Goal: Information Seeking & Learning: Learn about a topic

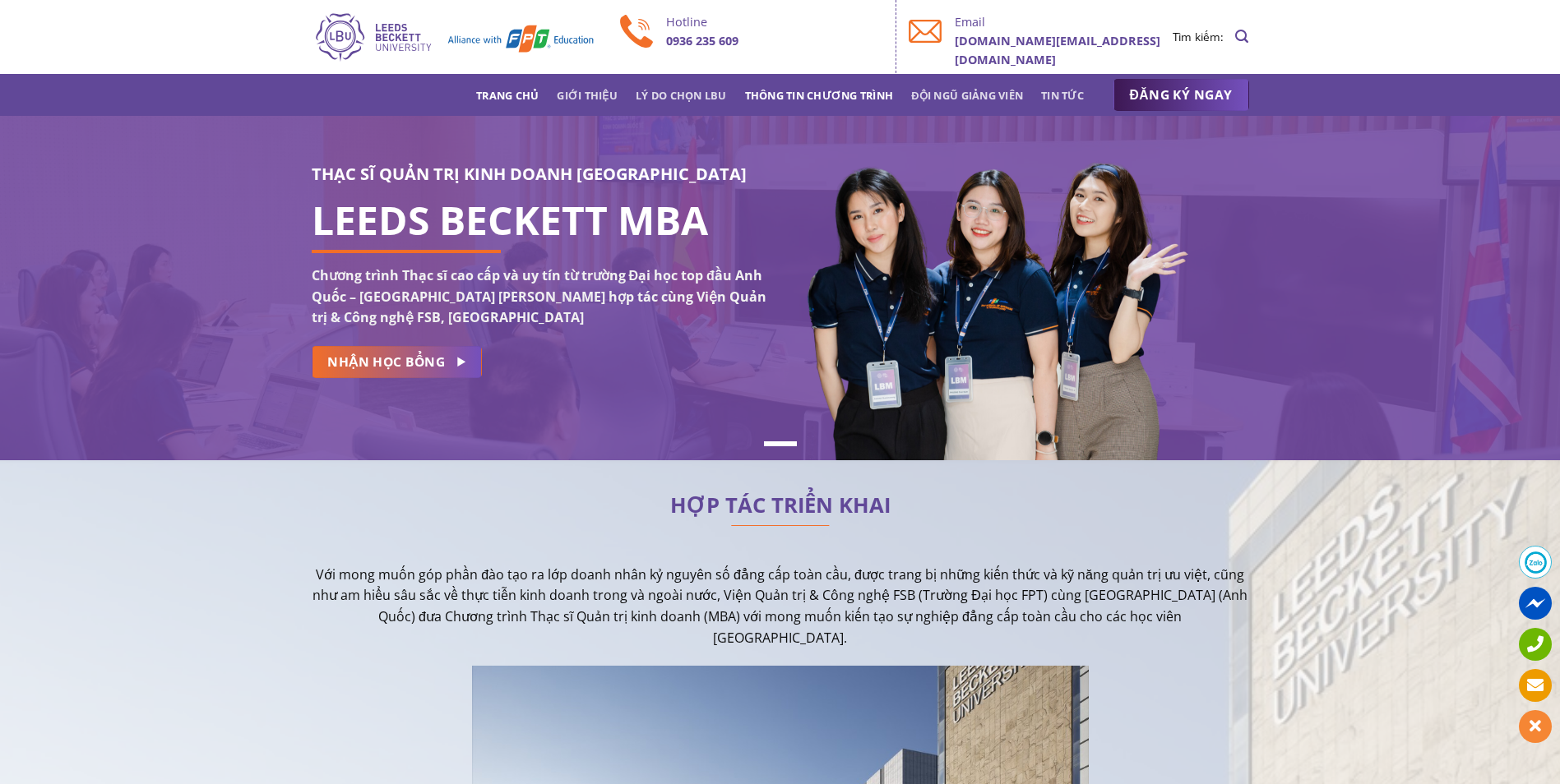
click at [813, 103] on link "Thông tin chương trình" at bounding box center [819, 95] width 149 height 30
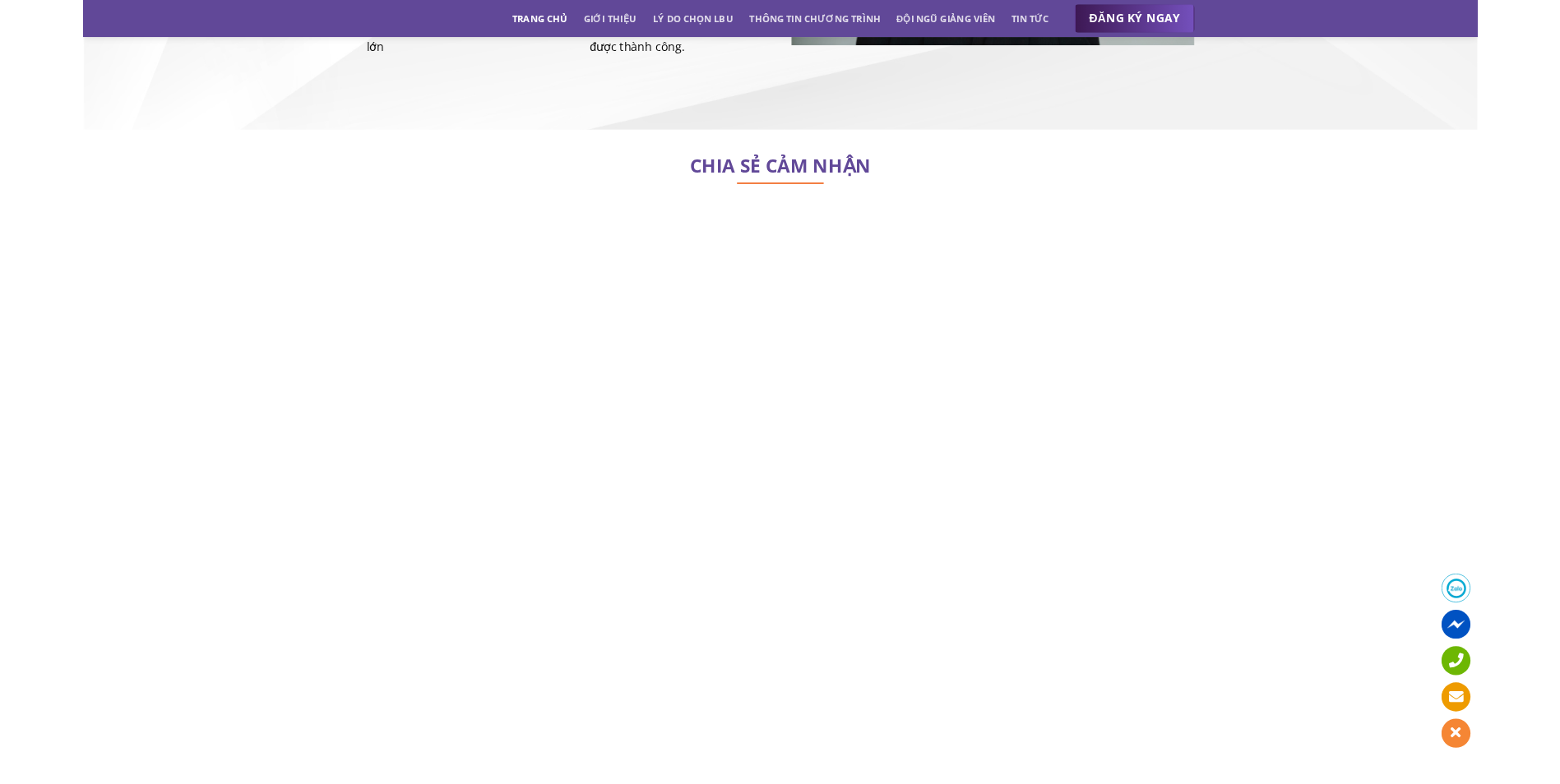
scroll to position [7131, 0]
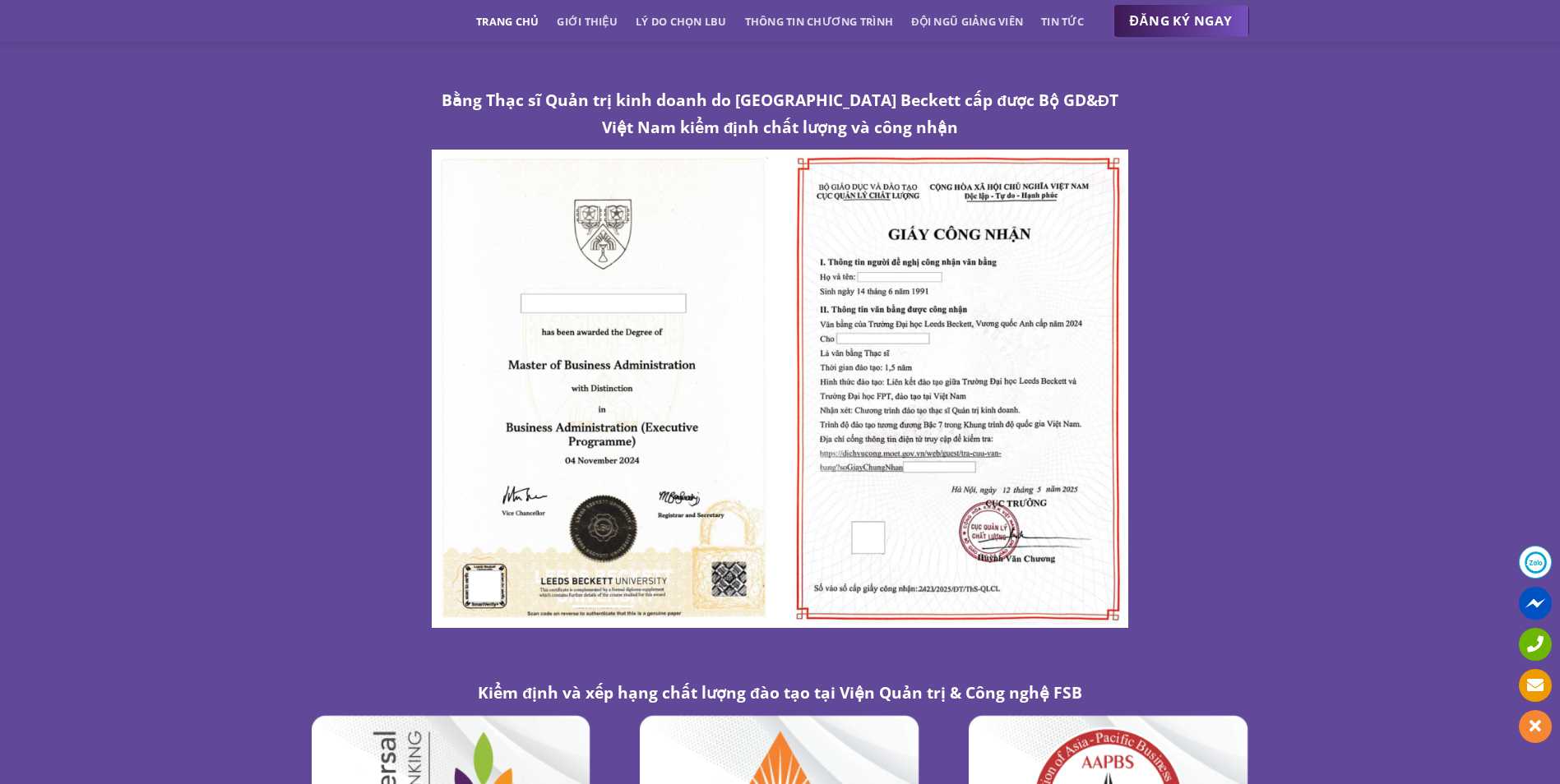
scroll to position [8676, 0]
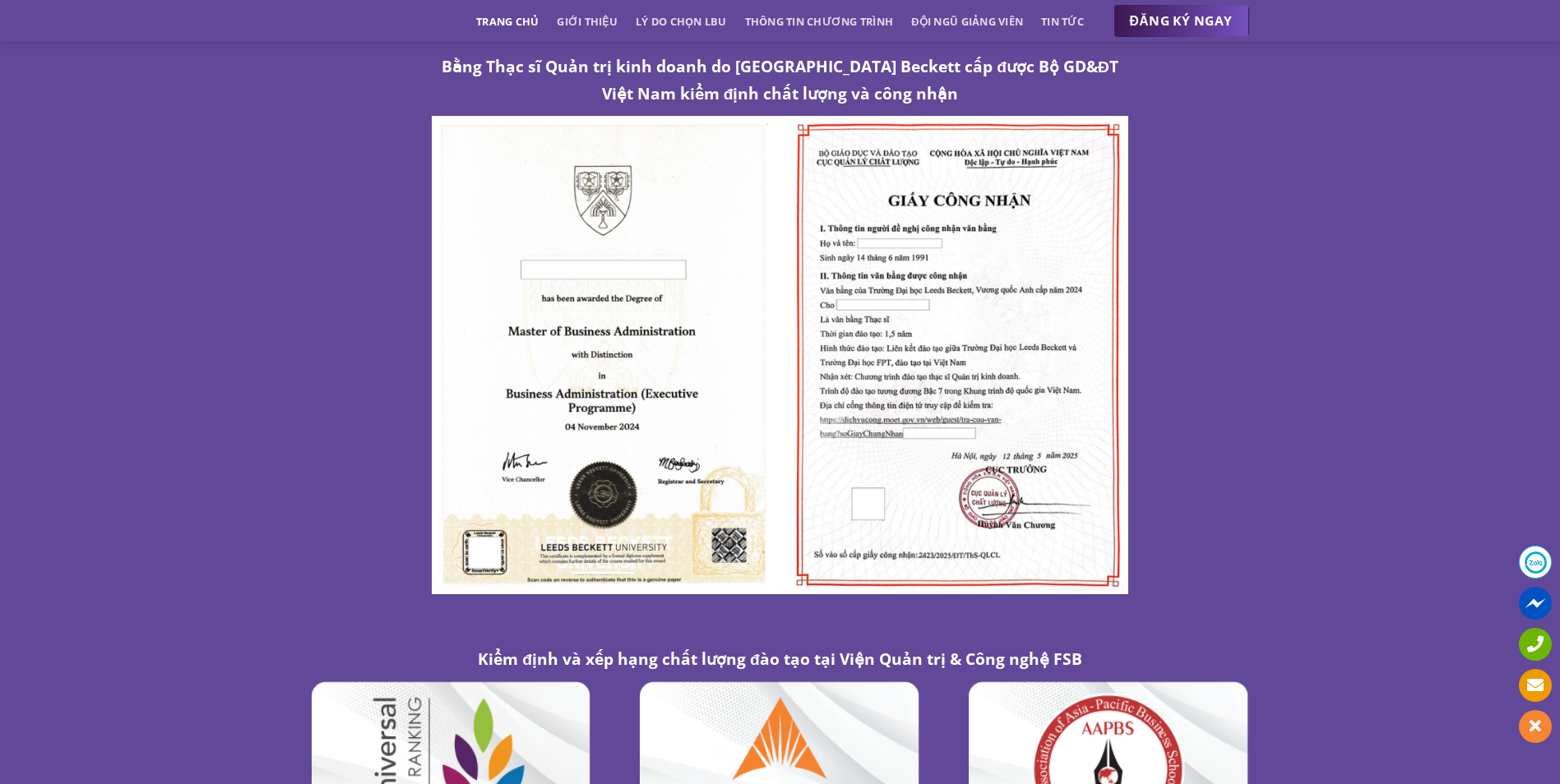
click at [1413, 396] on div "KIỂM ĐỊNH VÀ XẾP HẠNG Bằng Thạc sĩ Quản trị kinh doanh do Trường Đại học Leeds …" at bounding box center [780, 430] width 1560 height 1026
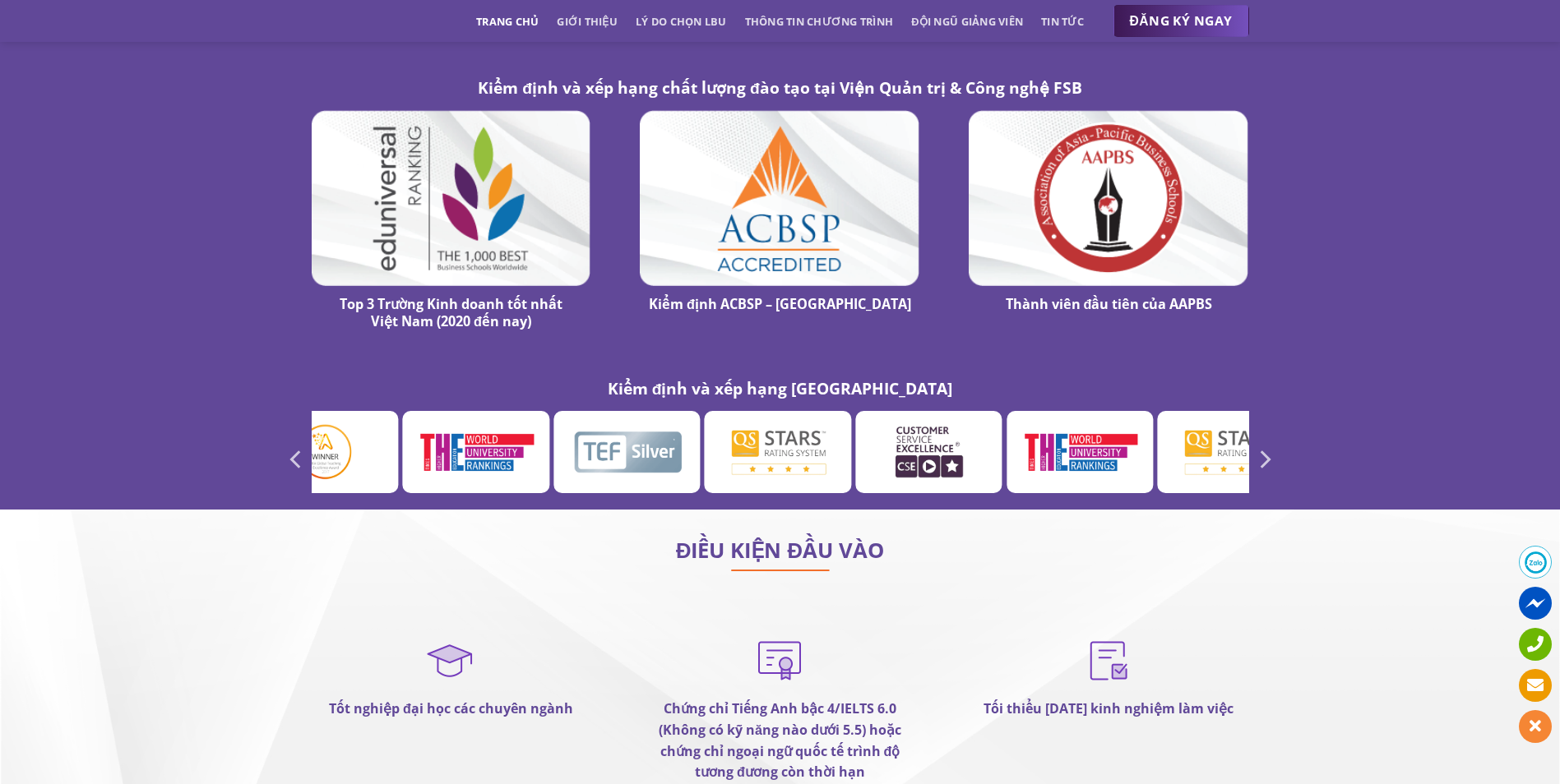
scroll to position [9301, 0]
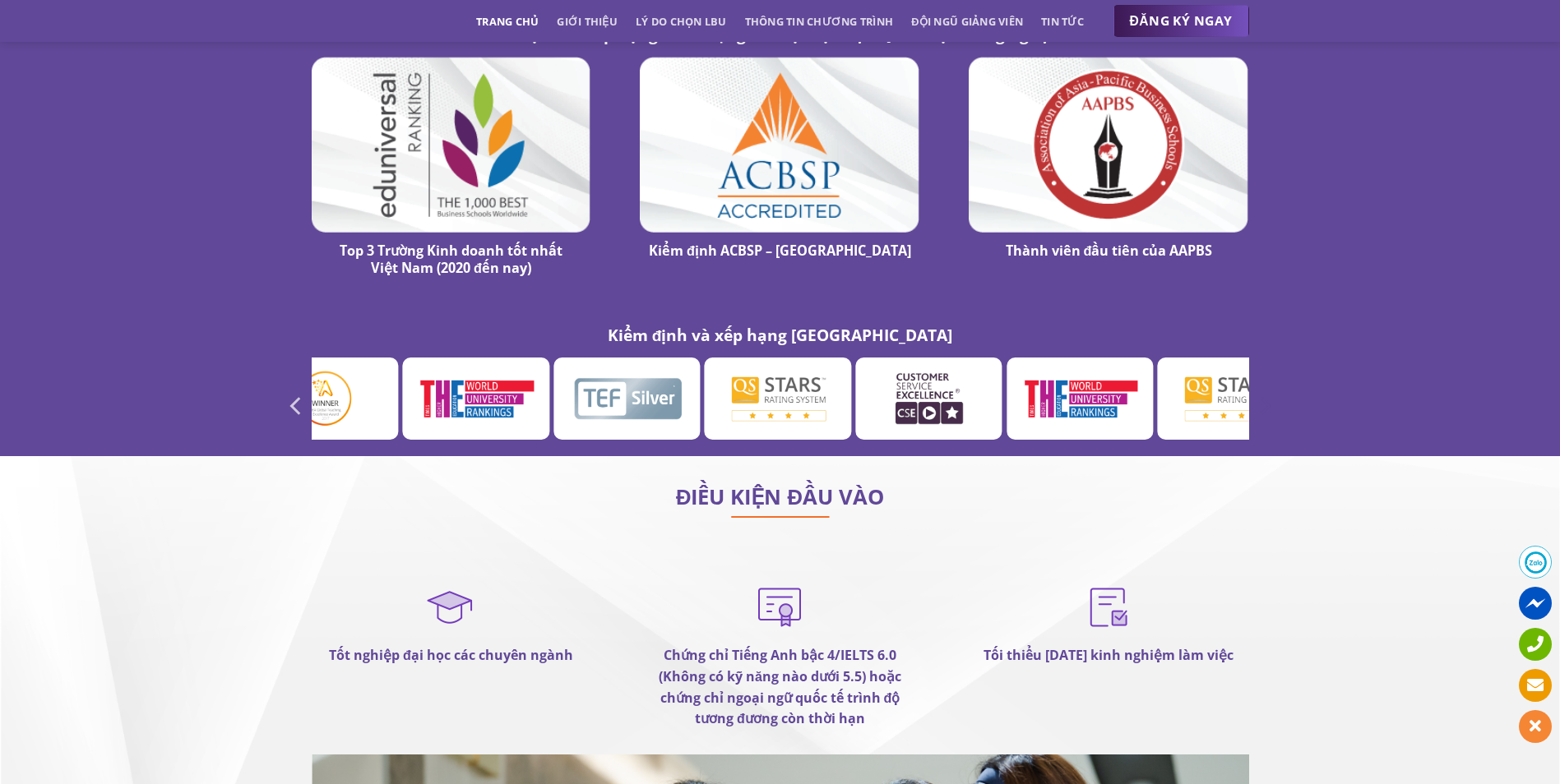
click at [1270, 391] on icon "Next" at bounding box center [1264, 405] width 30 height 30
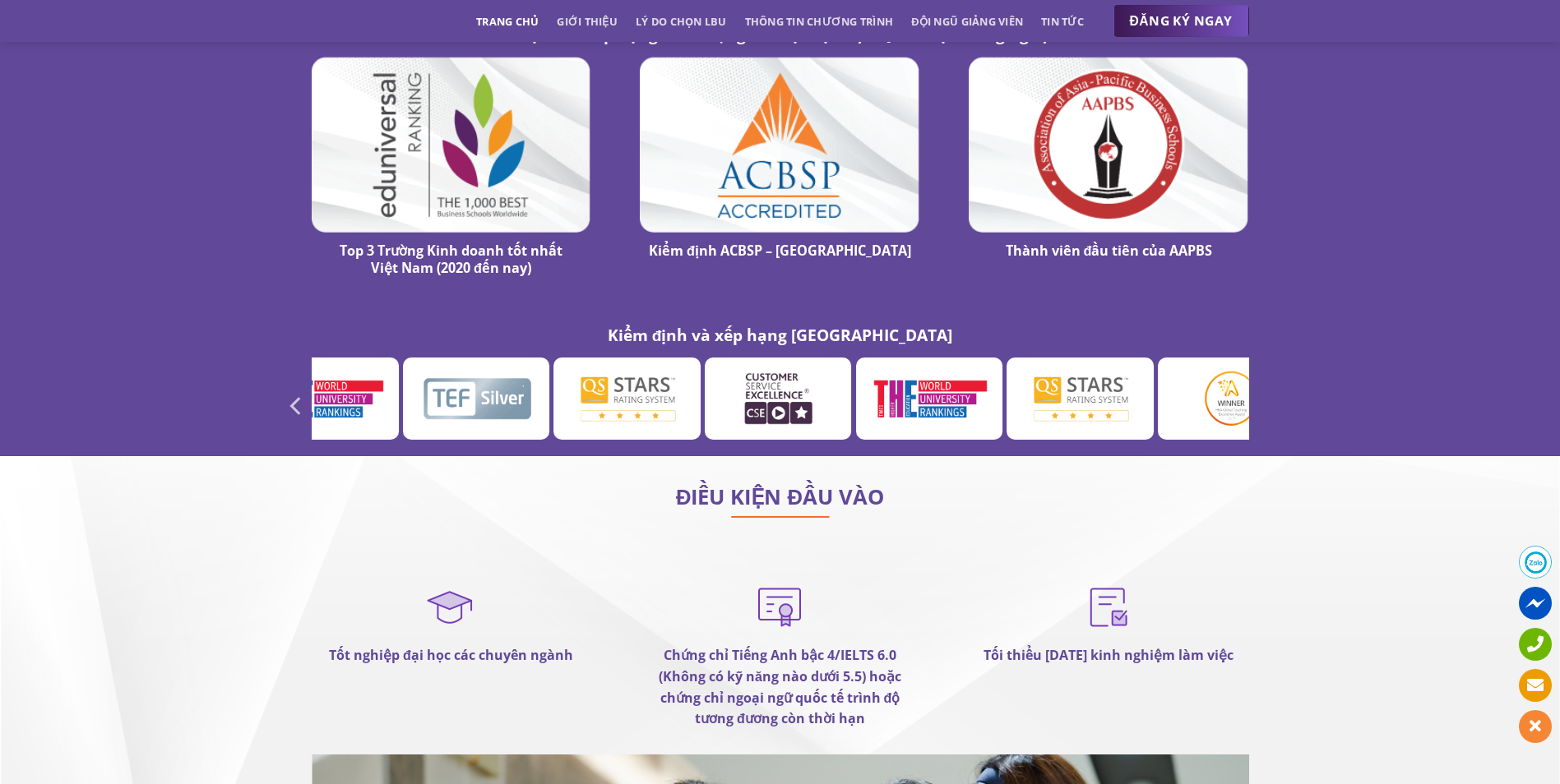
click at [1270, 391] on icon "Next" at bounding box center [1264, 405] width 30 height 30
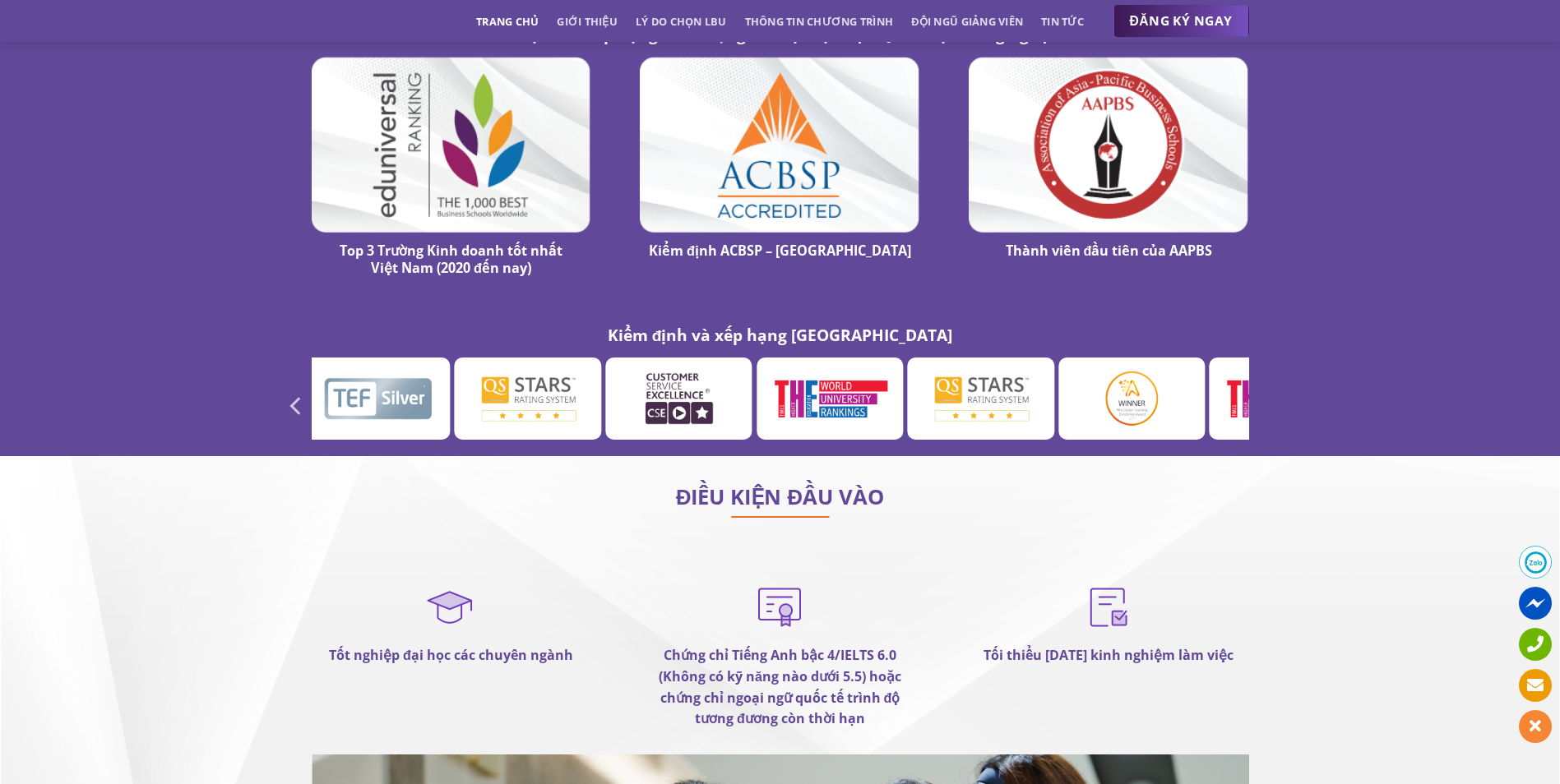
click at [1270, 391] on icon "Next" at bounding box center [1264, 405] width 30 height 30
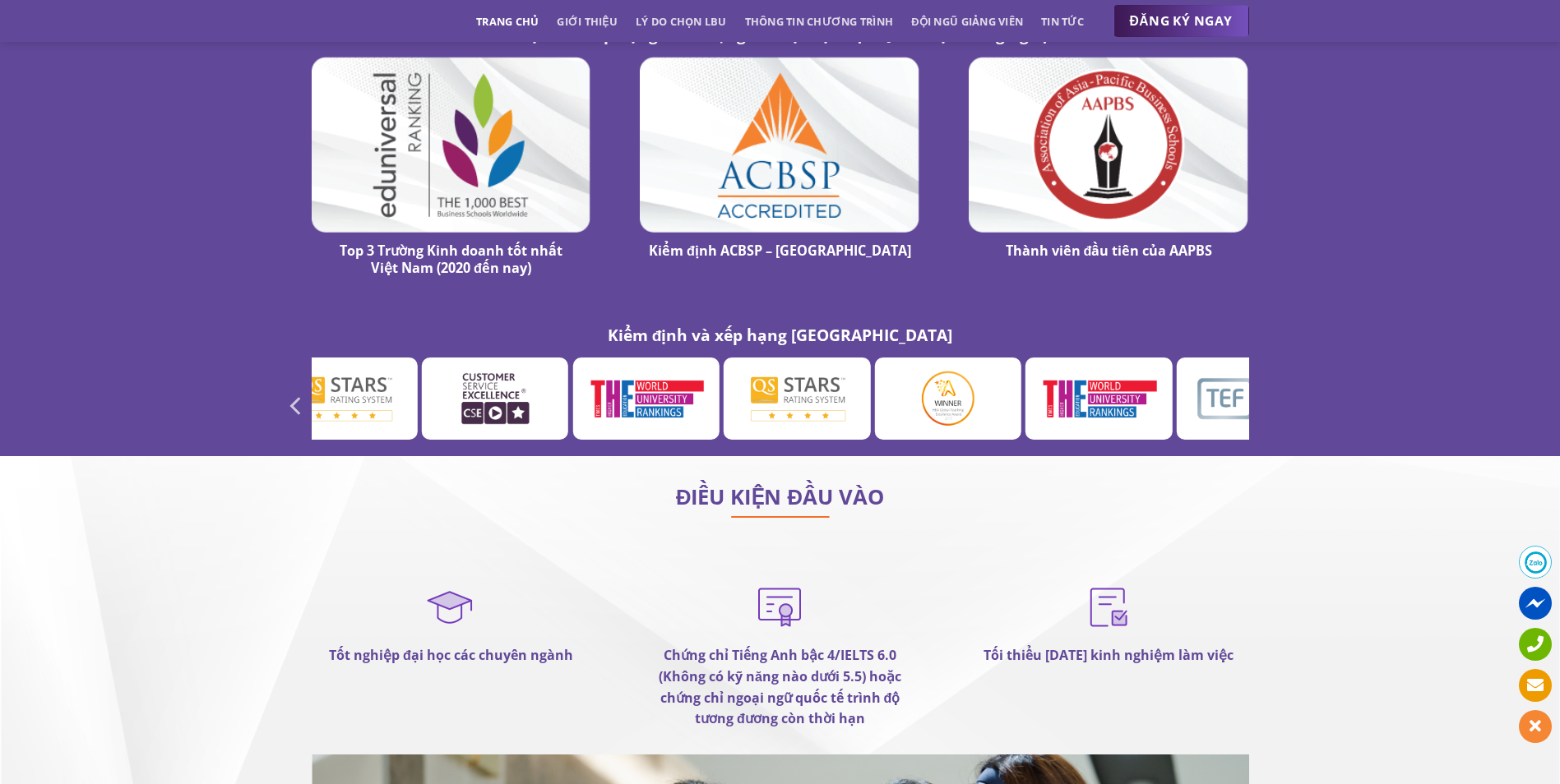
click at [1270, 391] on icon "Next" at bounding box center [1264, 405] width 30 height 30
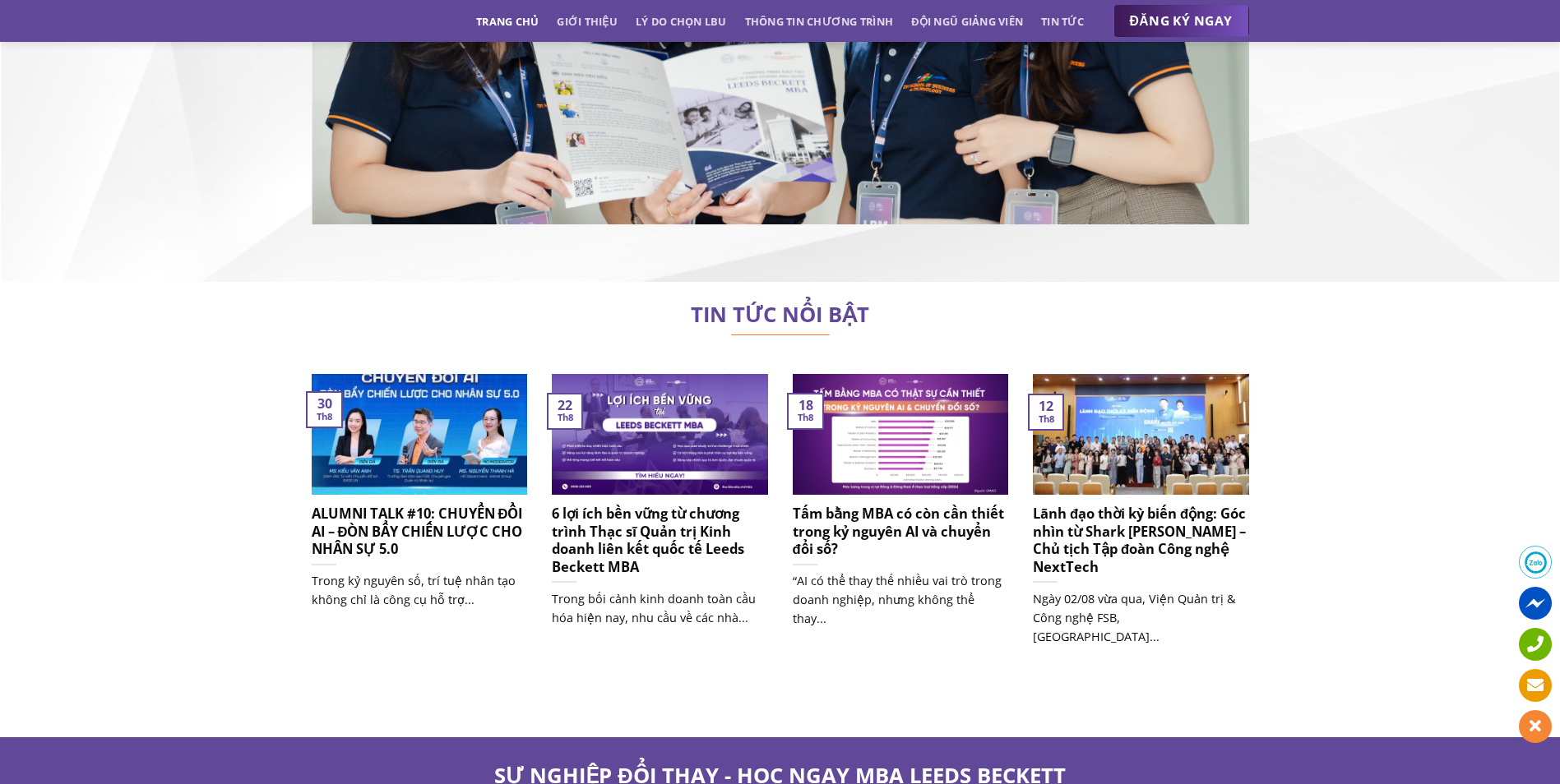
scroll to position [10287, 0]
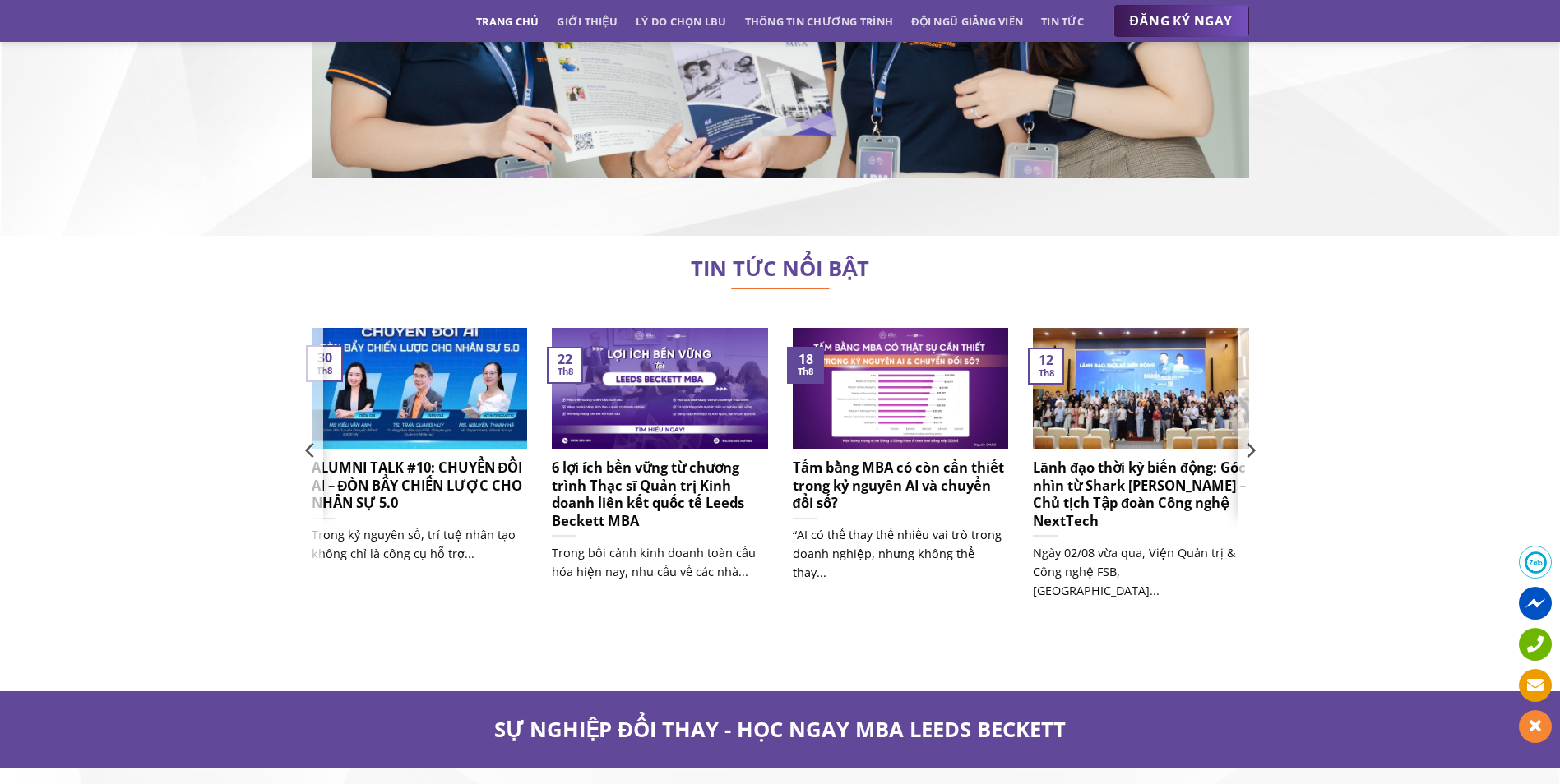
click at [868, 328] on img at bounding box center [900, 388] width 216 height 122
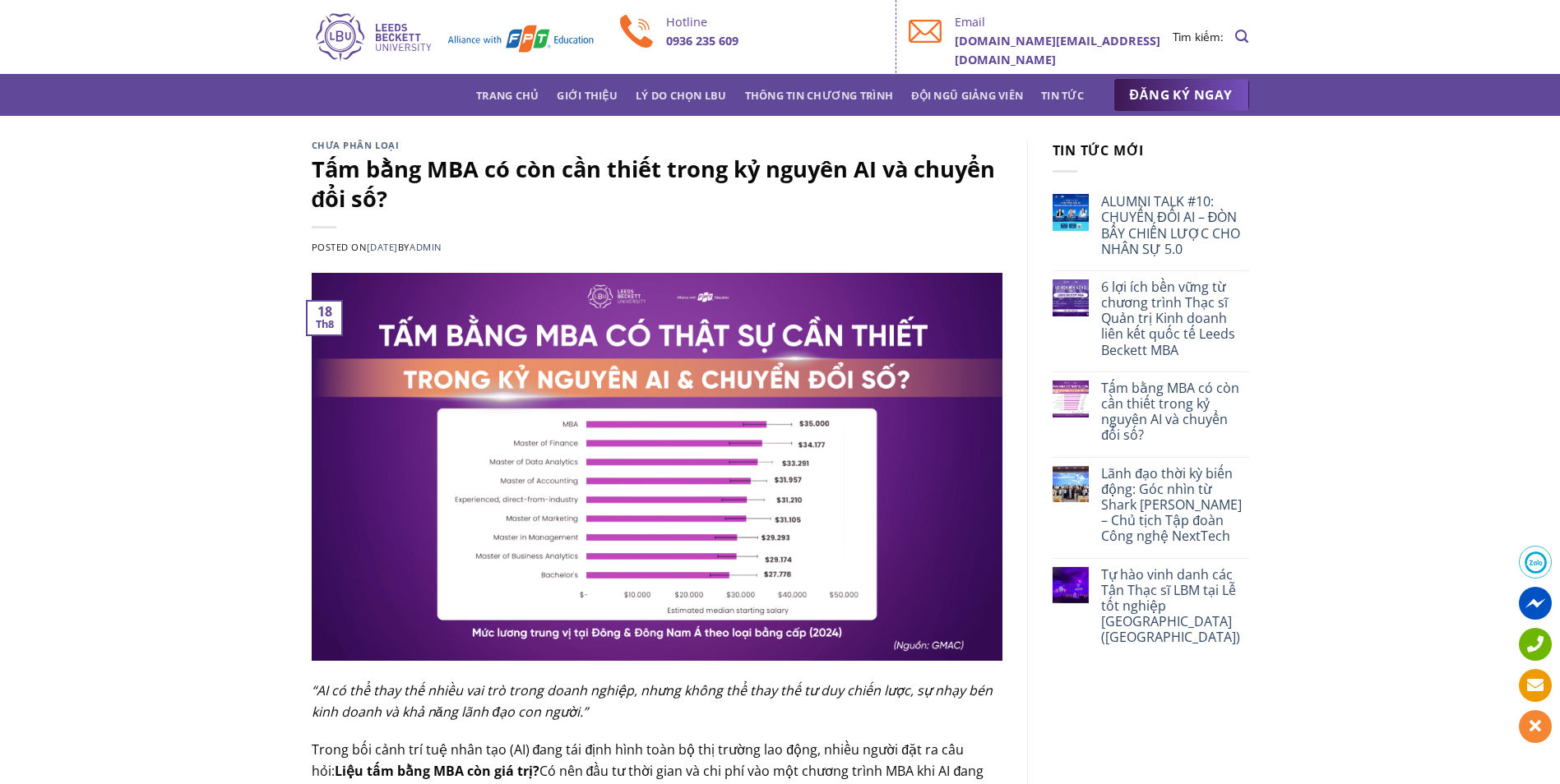
click at [724, 477] on img at bounding box center [656, 467] width 690 height 388
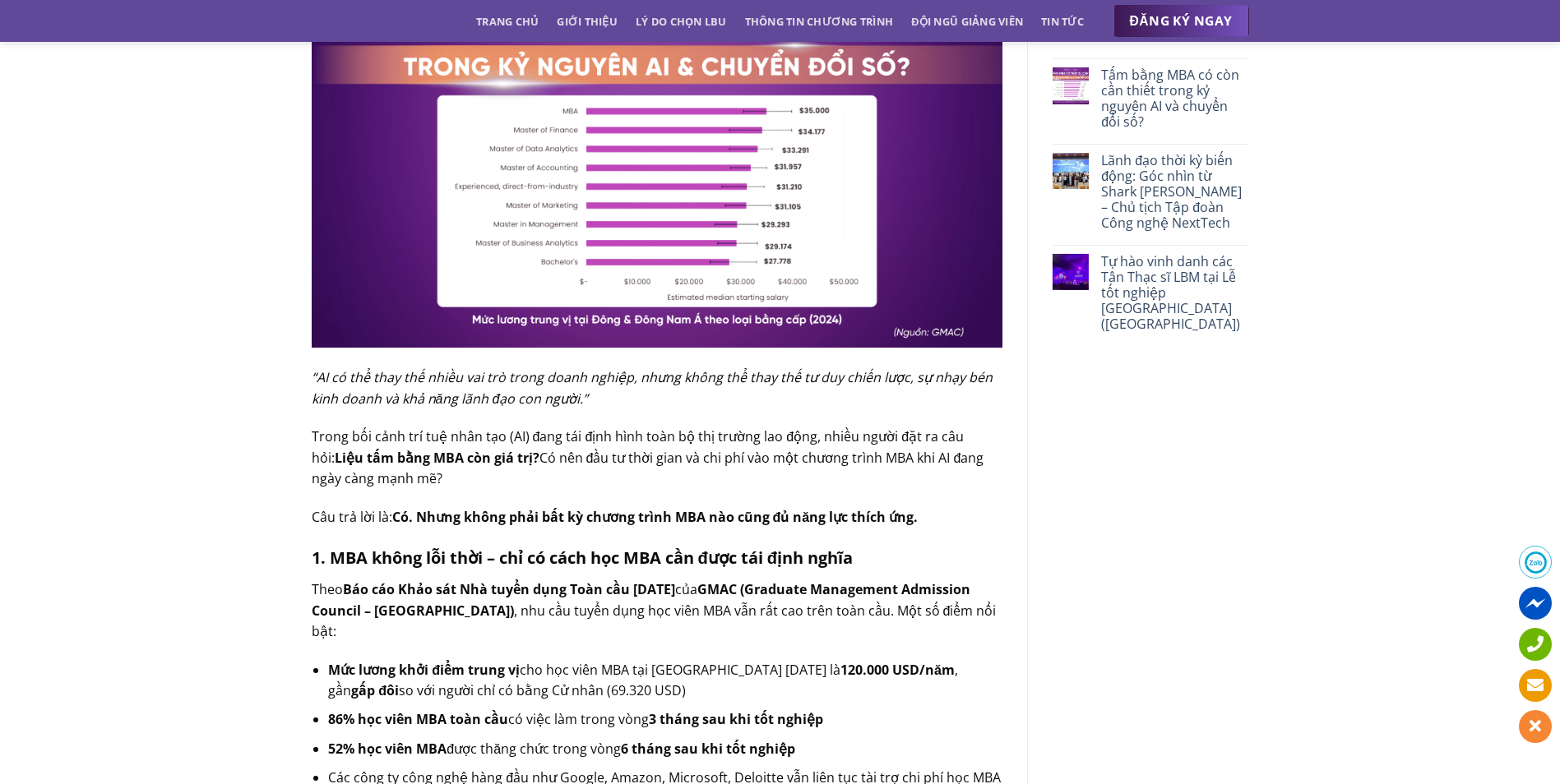
scroll to position [318, 0]
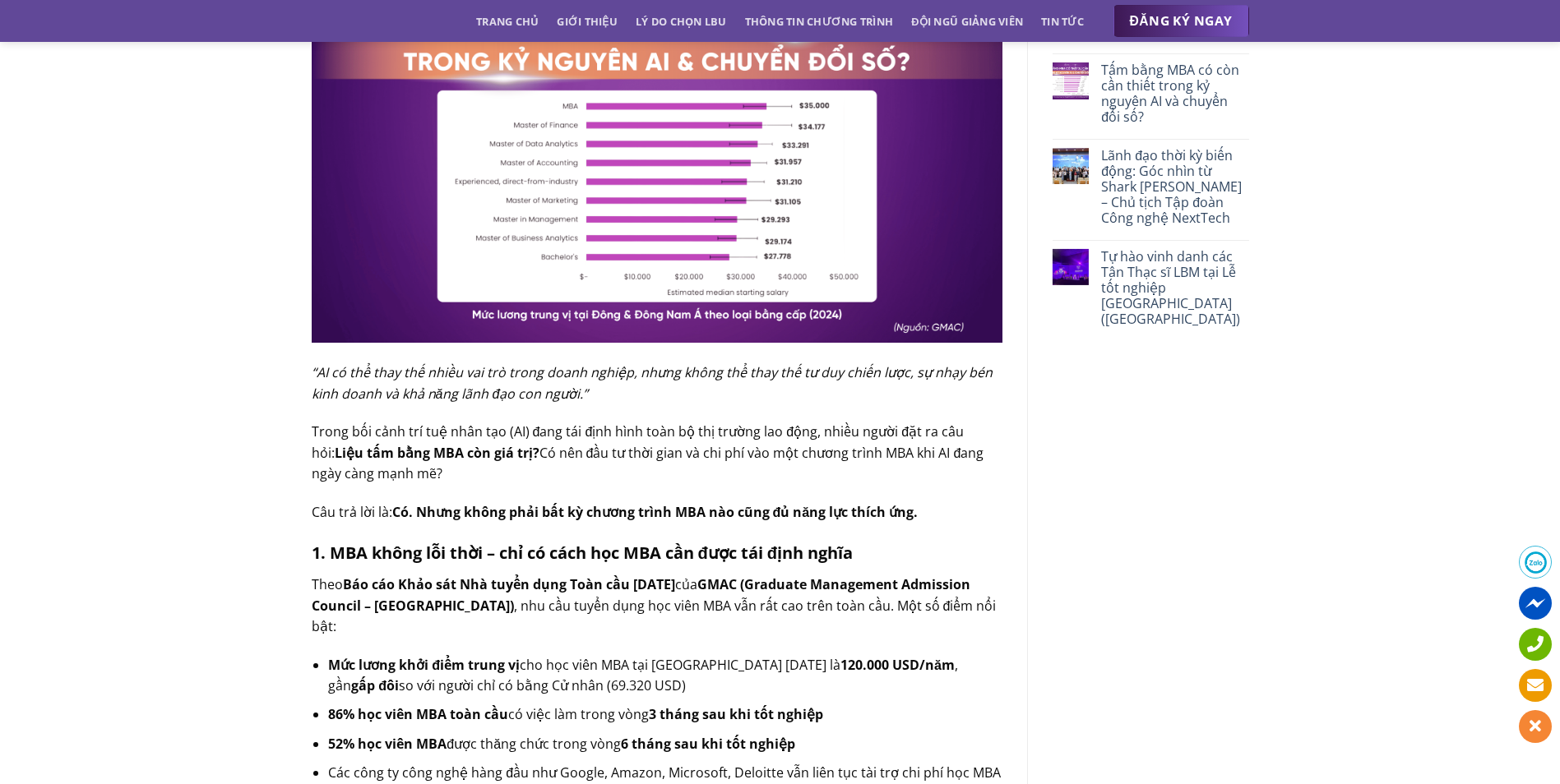
click at [665, 558] on b "1. MBA không lỗi thời – chỉ có cách học MBA cần được tái định nghĩa" at bounding box center [582, 552] width 541 height 22
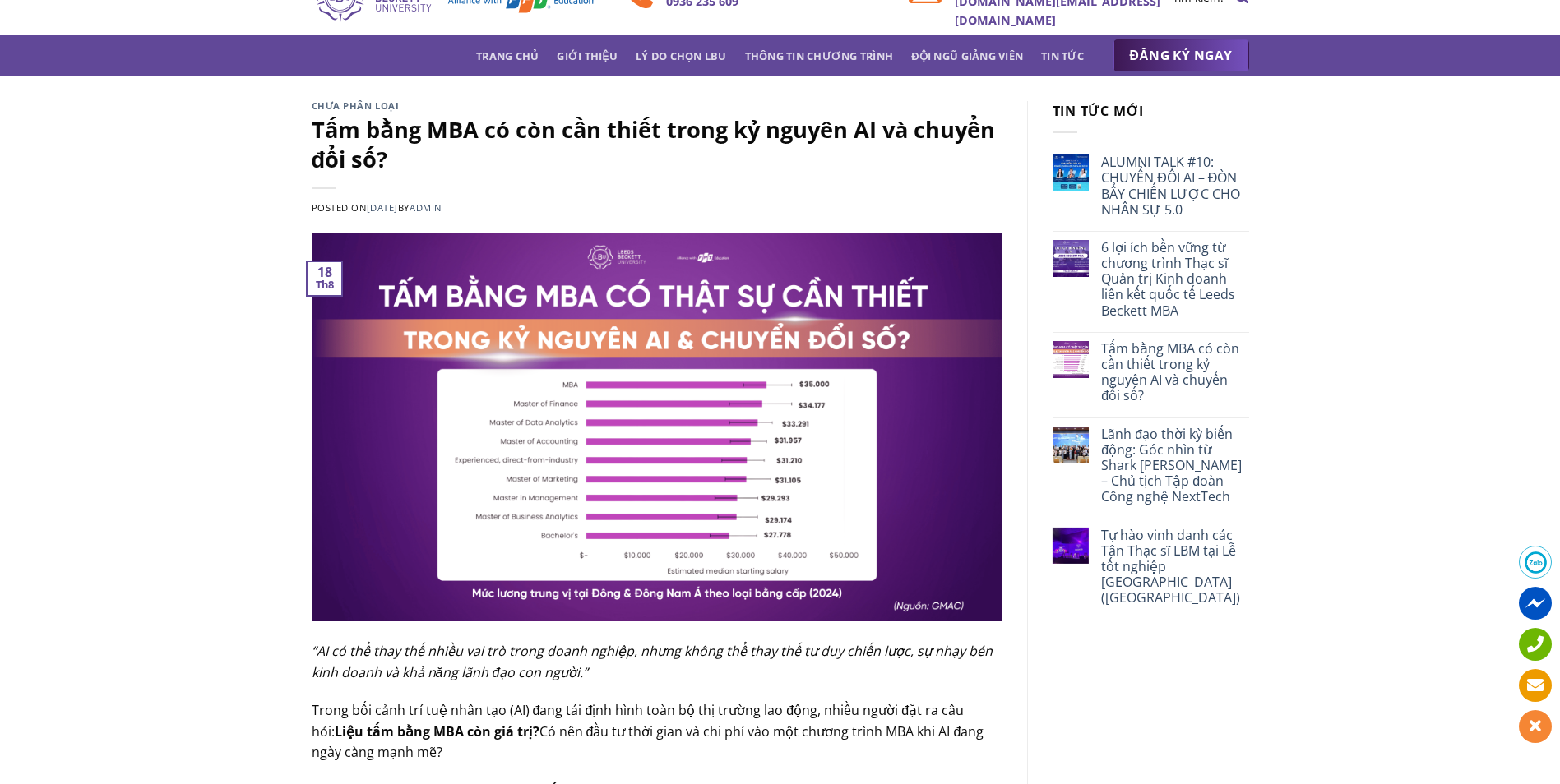
scroll to position [0, 0]
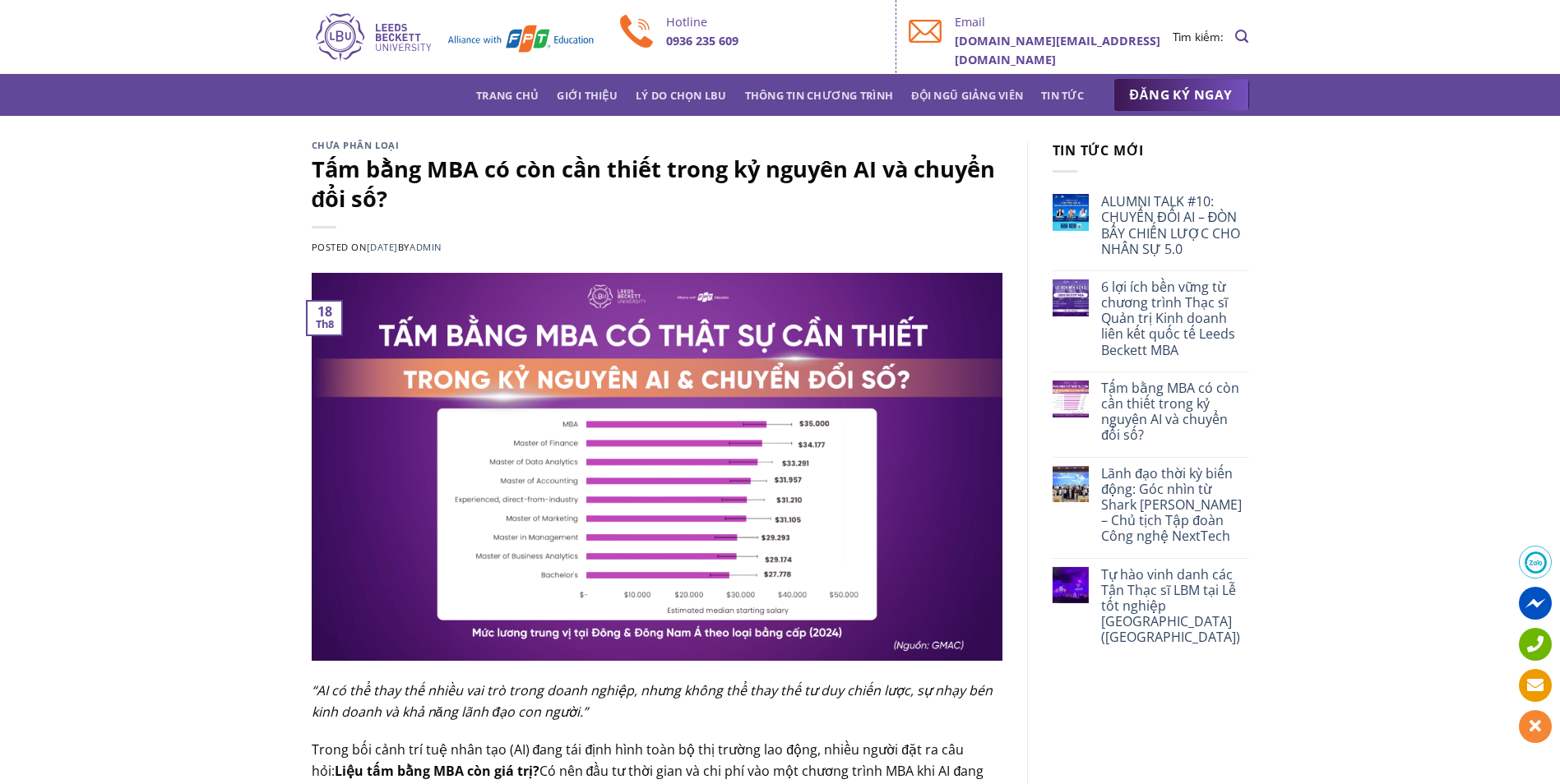
click at [387, 55] on img at bounding box center [453, 37] width 284 height 53
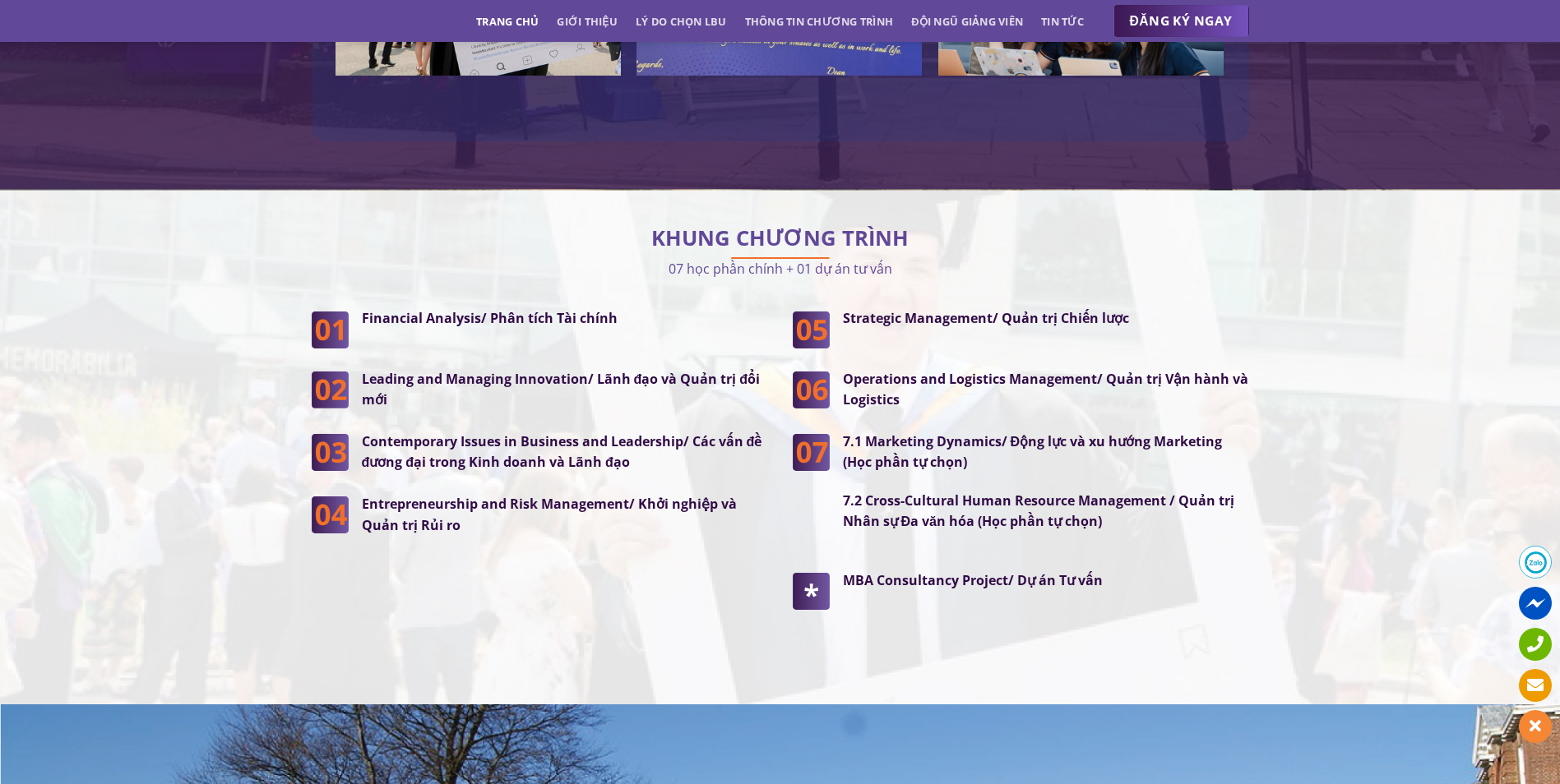
scroll to position [4102, 0]
